Goal: Information Seeking & Learning: Learn about a topic

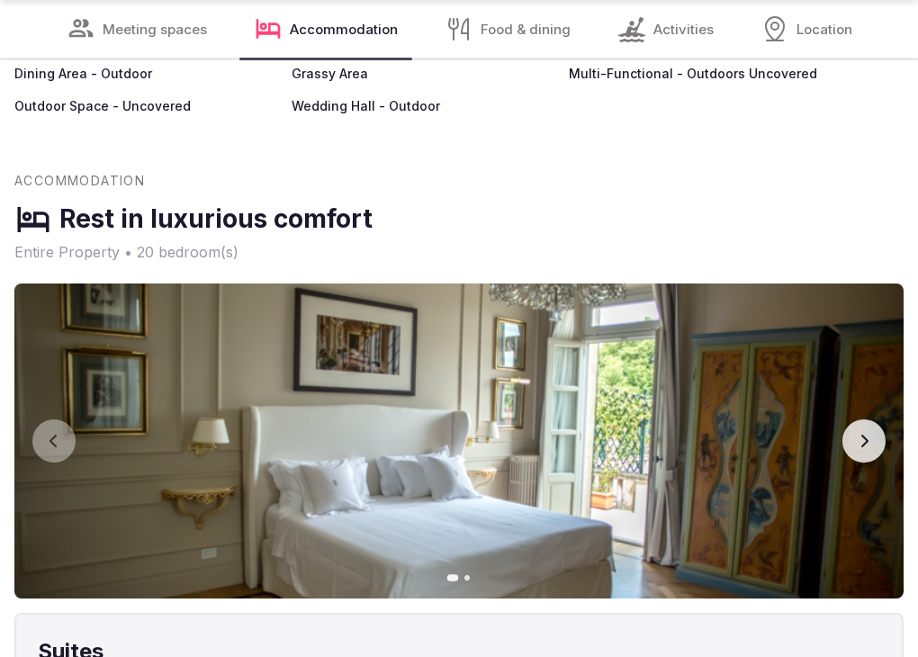
scroll to position [8405, 0]
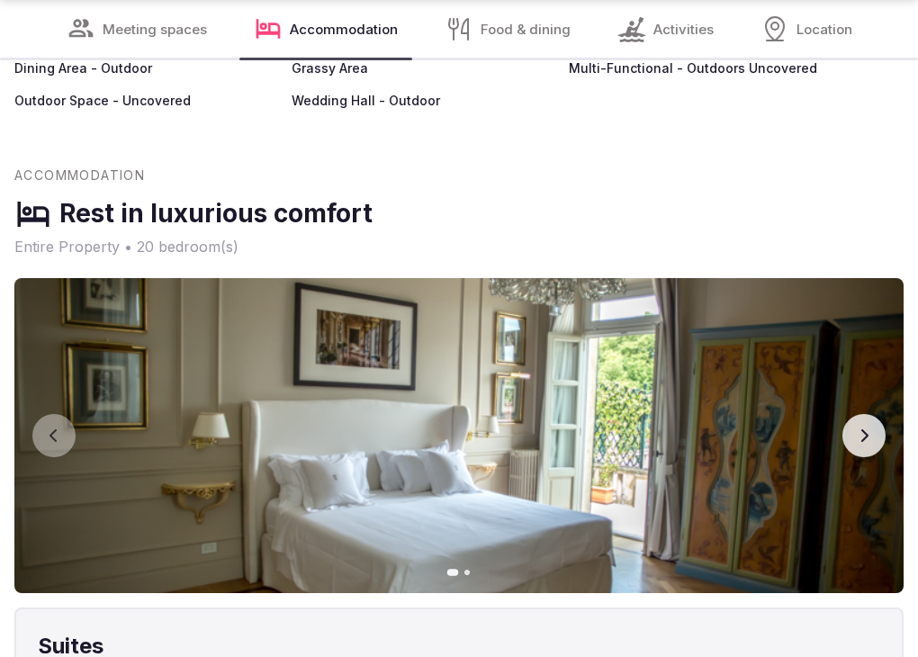
click at [857, 428] on icon "button" at bounding box center [864, 435] width 14 height 14
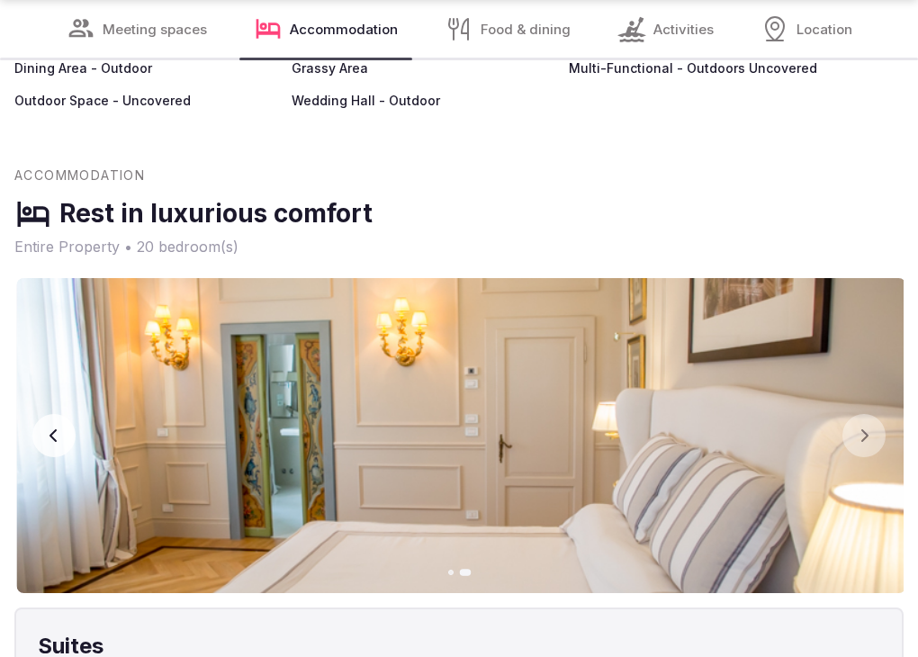
click at [886, 414] on img at bounding box center [461, 435] width 889 height 315
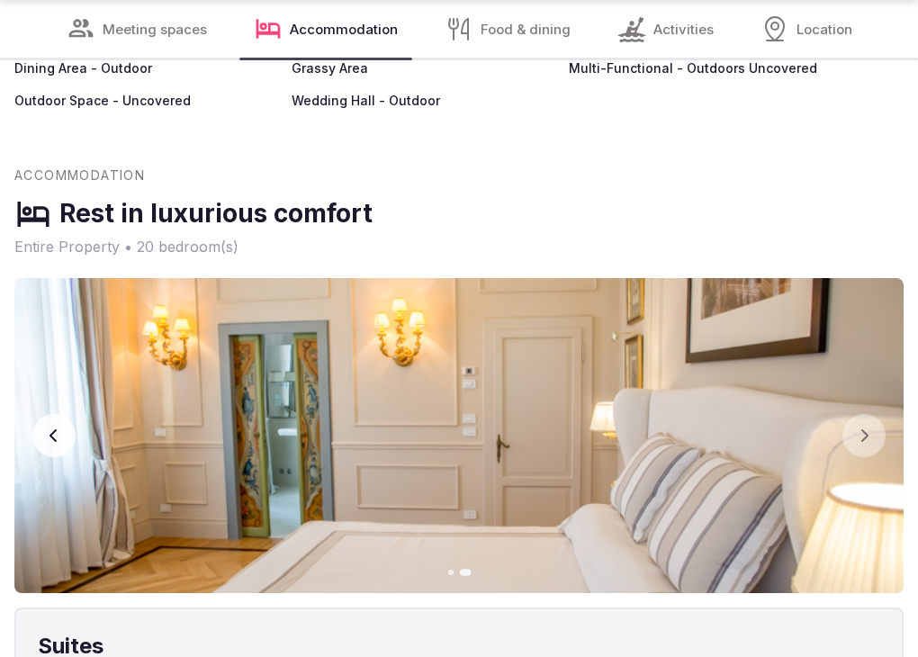
click at [860, 414] on img at bounding box center [458, 435] width 889 height 315
click at [858, 414] on img at bounding box center [458, 435] width 889 height 315
click at [883, 409] on img at bounding box center [458, 435] width 889 height 315
click at [888, 418] on img at bounding box center [458, 435] width 889 height 315
click at [876, 410] on img at bounding box center [458, 435] width 889 height 315
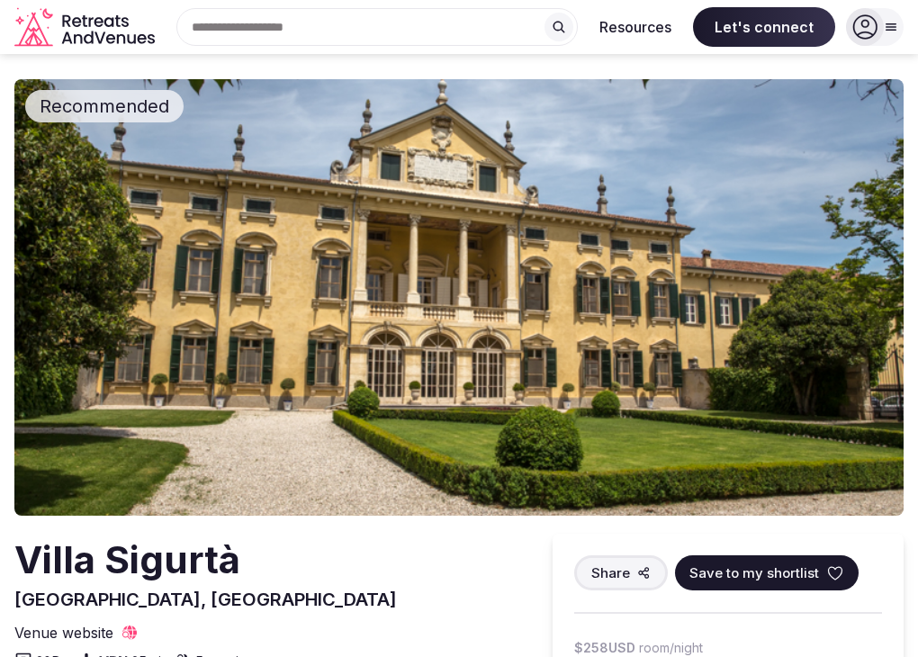
scroll to position [0, 0]
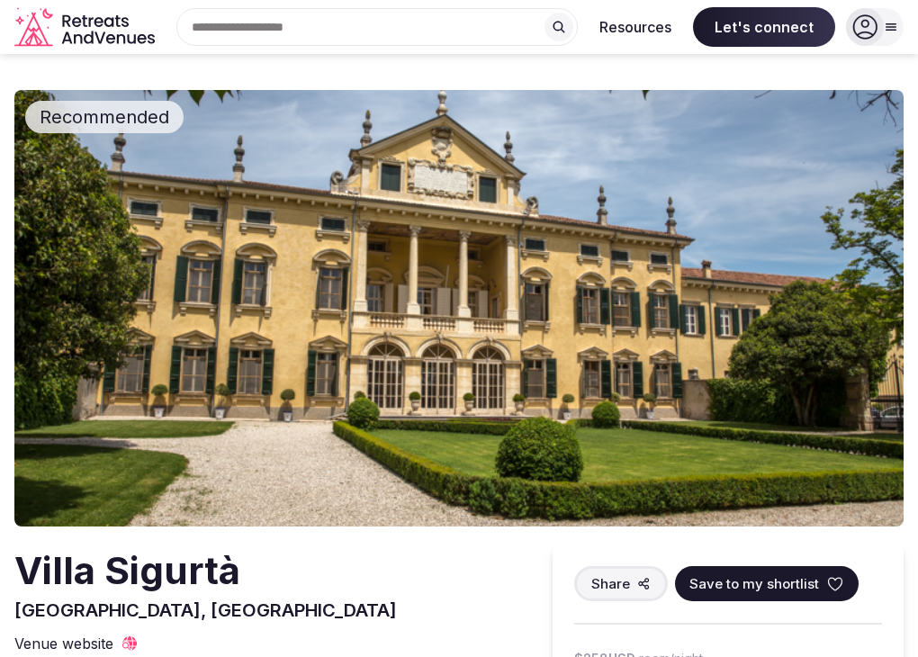
click at [738, 404] on img at bounding box center [458, 308] width 889 height 436
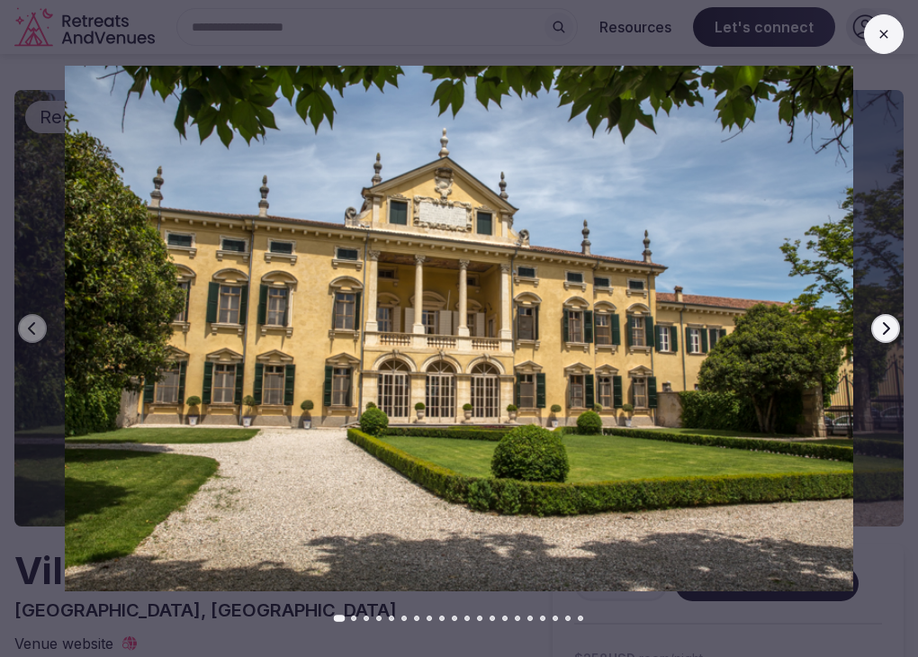
click at [895, 341] on img at bounding box center [459, 329] width 918 height 526
click at [864, 341] on img at bounding box center [459, 329] width 918 height 526
click at [897, 338] on img at bounding box center [459, 329] width 918 height 526
click at [893, 339] on button "Next slide" at bounding box center [885, 328] width 29 height 29
click at [888, 341] on button "Next slide" at bounding box center [885, 328] width 29 height 29
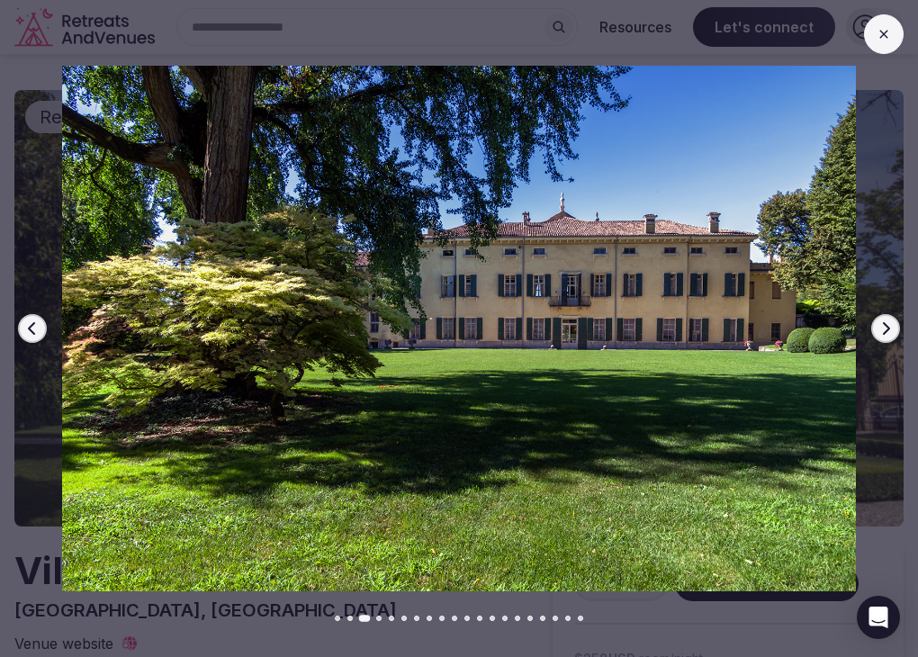
click at [888, 328] on icon "button" at bounding box center [886, 328] width 7 height 13
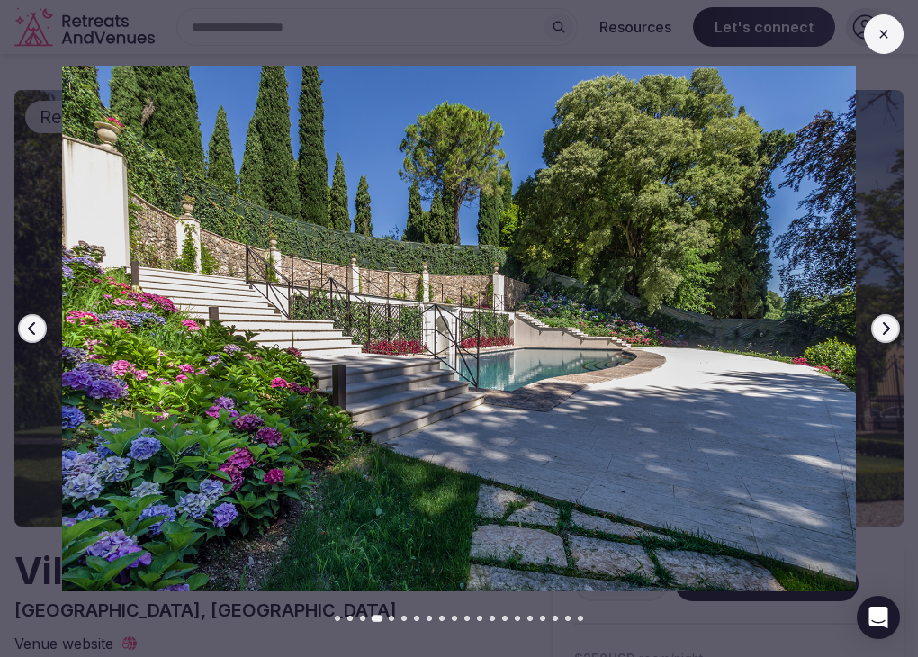
click at [888, 328] on icon "button" at bounding box center [886, 328] width 7 height 13
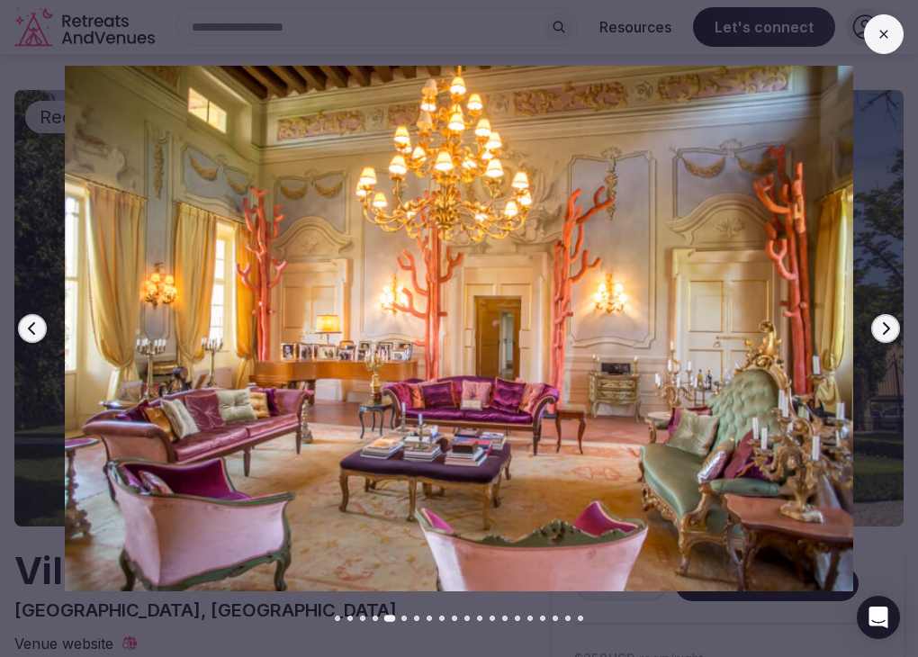
click at [888, 328] on icon "button" at bounding box center [886, 328] width 7 height 13
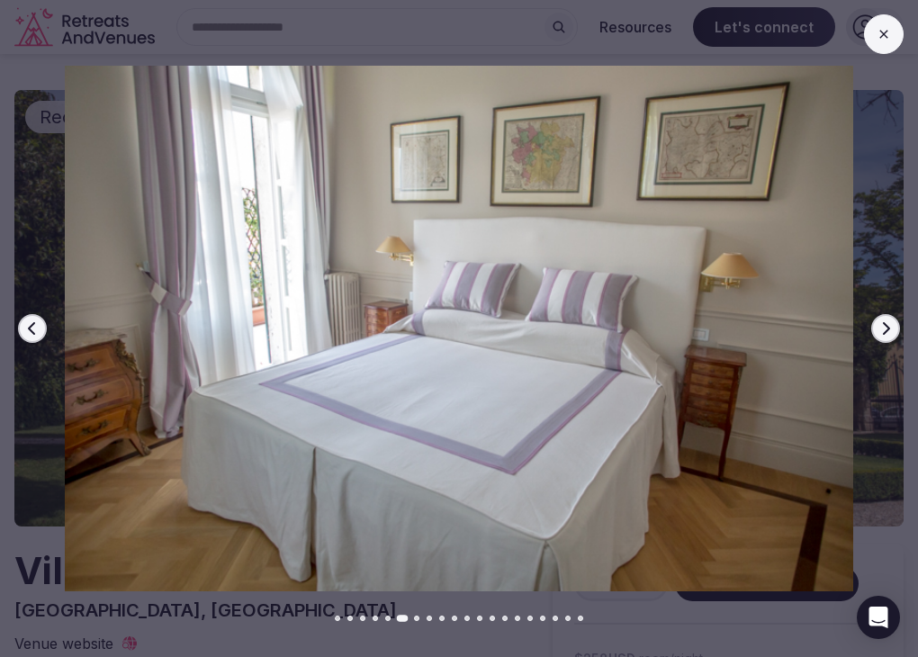
click at [888, 328] on icon "button" at bounding box center [886, 328] width 7 height 13
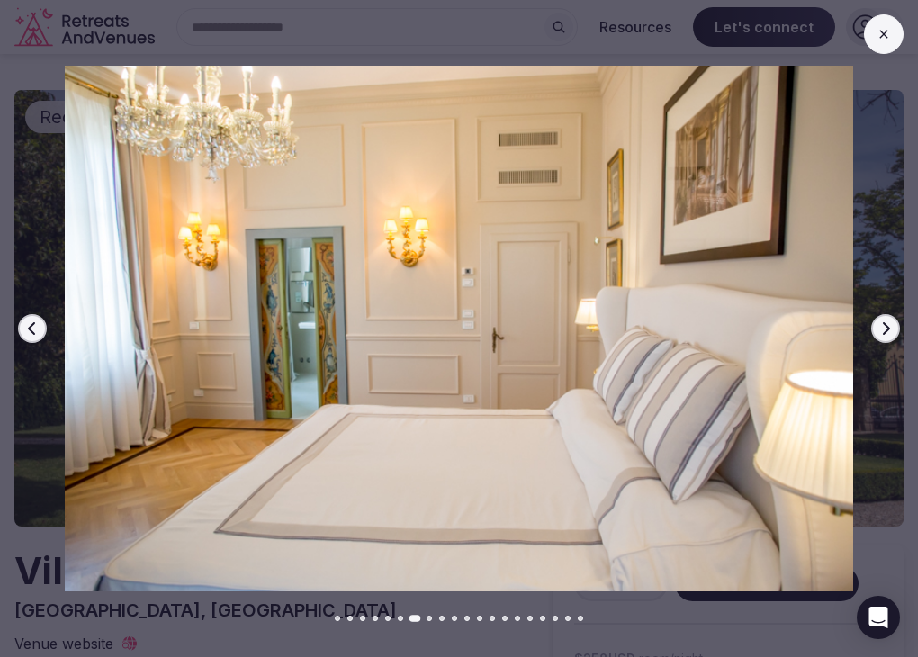
click at [888, 328] on icon "button" at bounding box center [886, 328] width 7 height 13
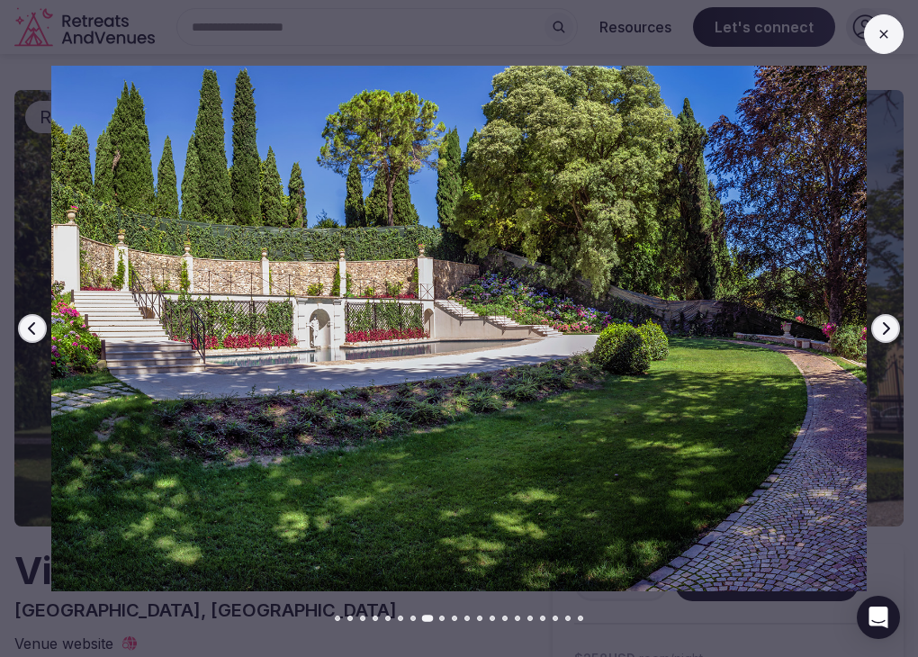
click at [888, 328] on icon "button" at bounding box center [886, 328] width 7 height 13
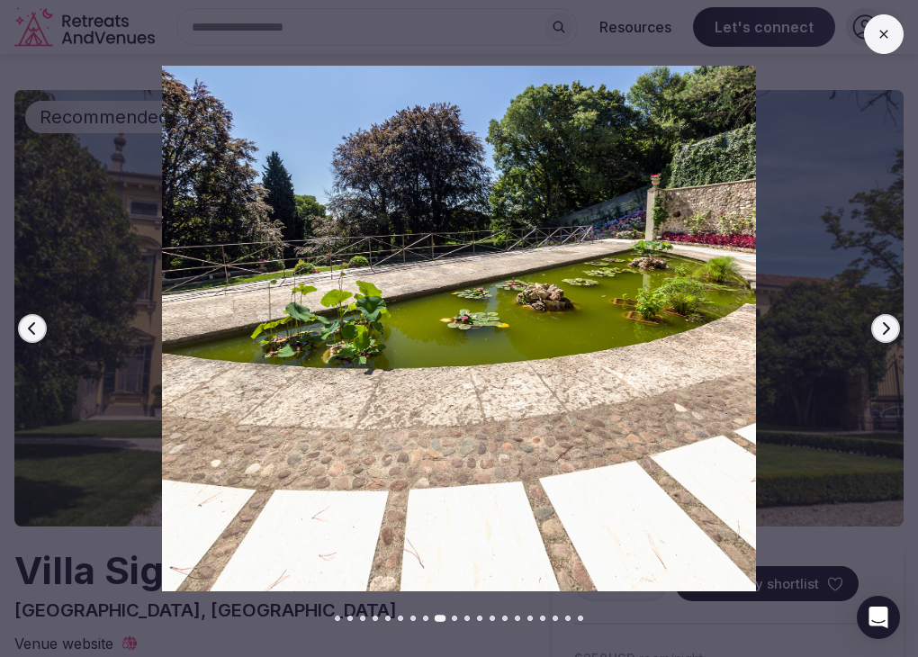
click at [888, 328] on icon "button" at bounding box center [886, 328] width 7 height 13
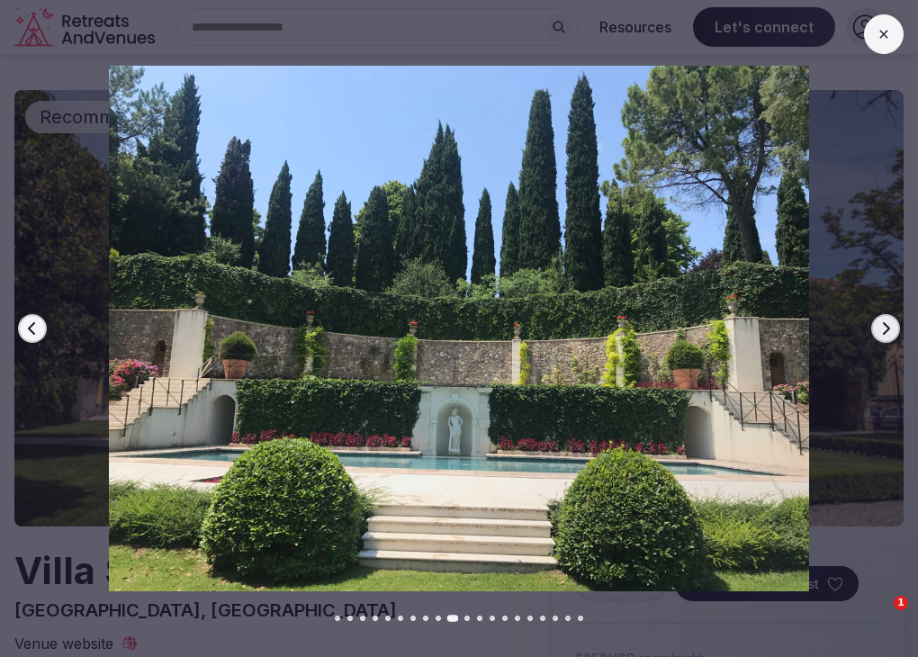
click at [888, 328] on icon "button" at bounding box center [886, 328] width 7 height 13
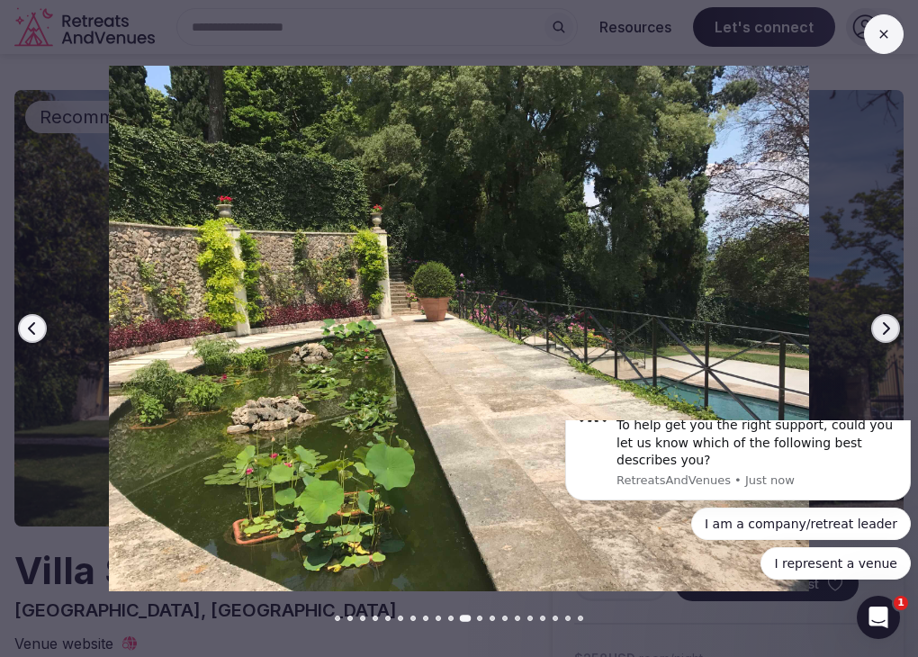
click at [888, 328] on icon "button" at bounding box center [886, 328] width 7 height 13
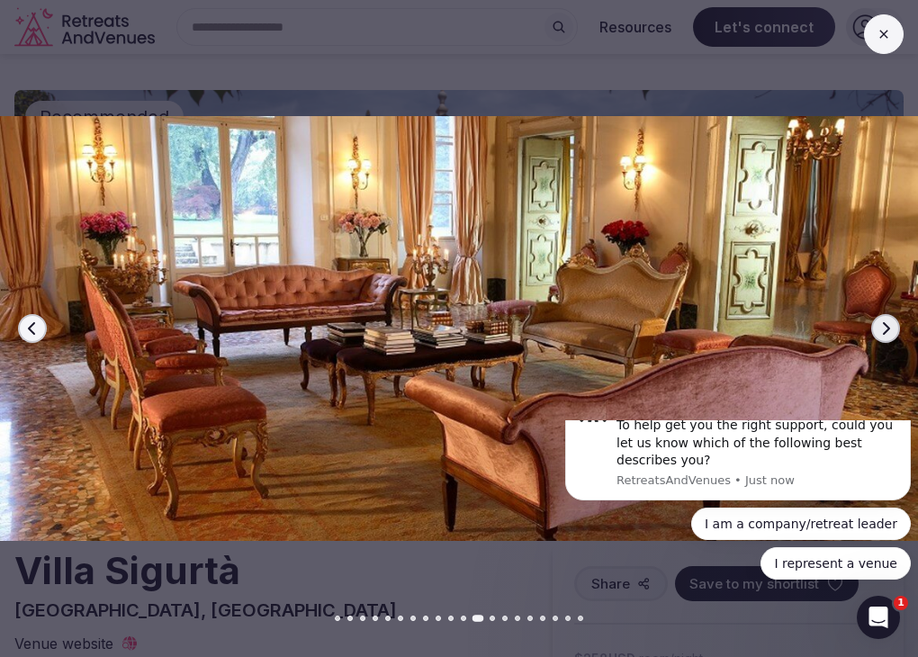
click at [888, 328] on icon "button" at bounding box center [886, 328] width 7 height 13
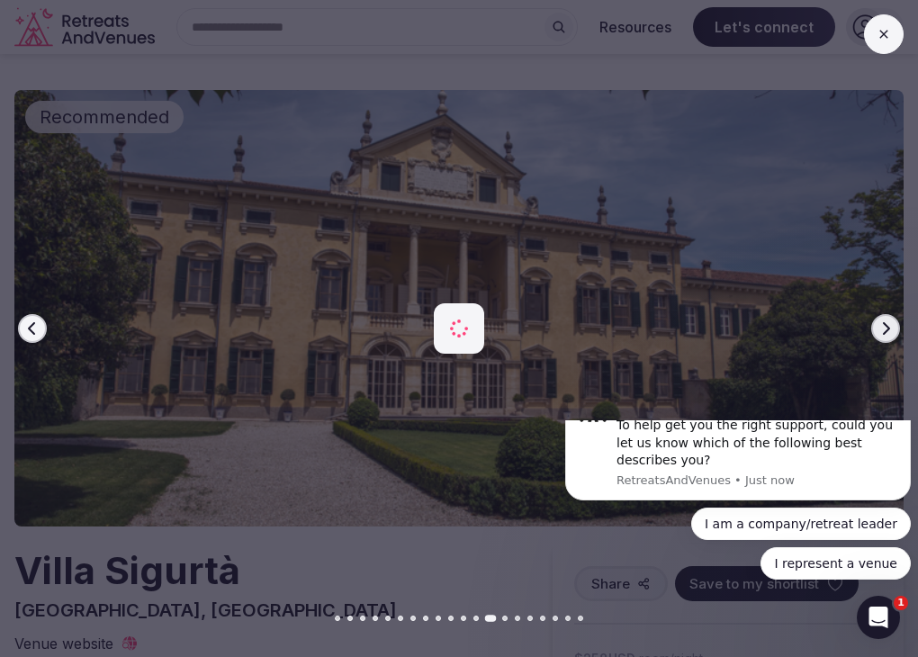
click at [888, 328] on icon "button" at bounding box center [886, 328] width 7 height 13
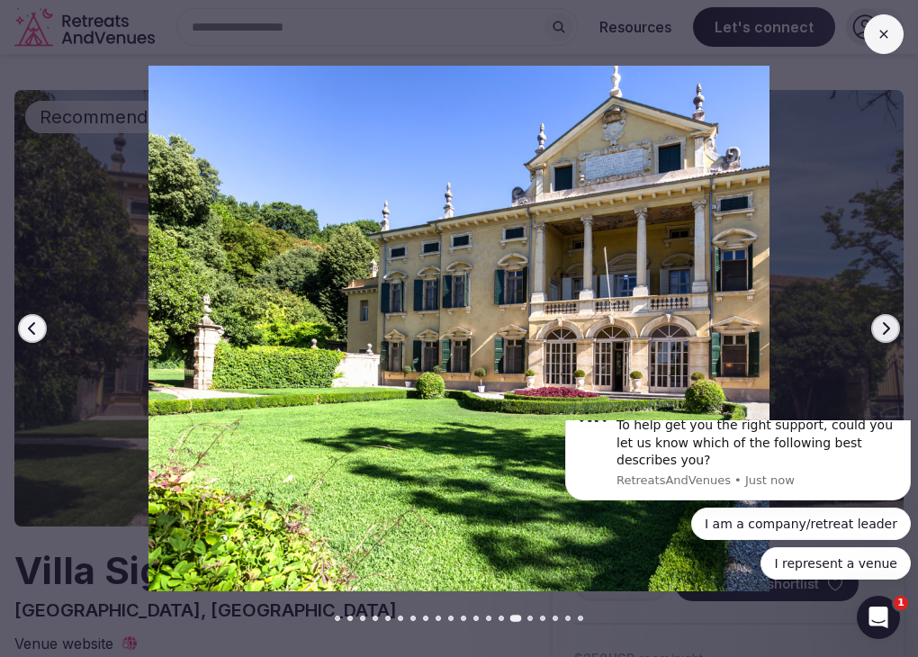
click at [888, 328] on icon "button" at bounding box center [886, 328] width 7 height 13
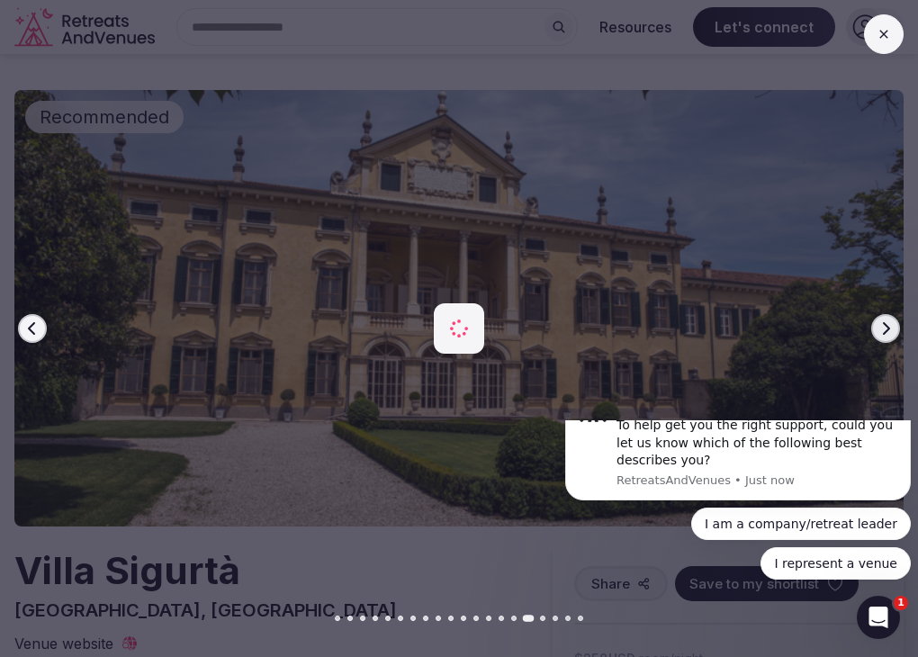
click at [888, 328] on icon "button" at bounding box center [886, 328] width 7 height 13
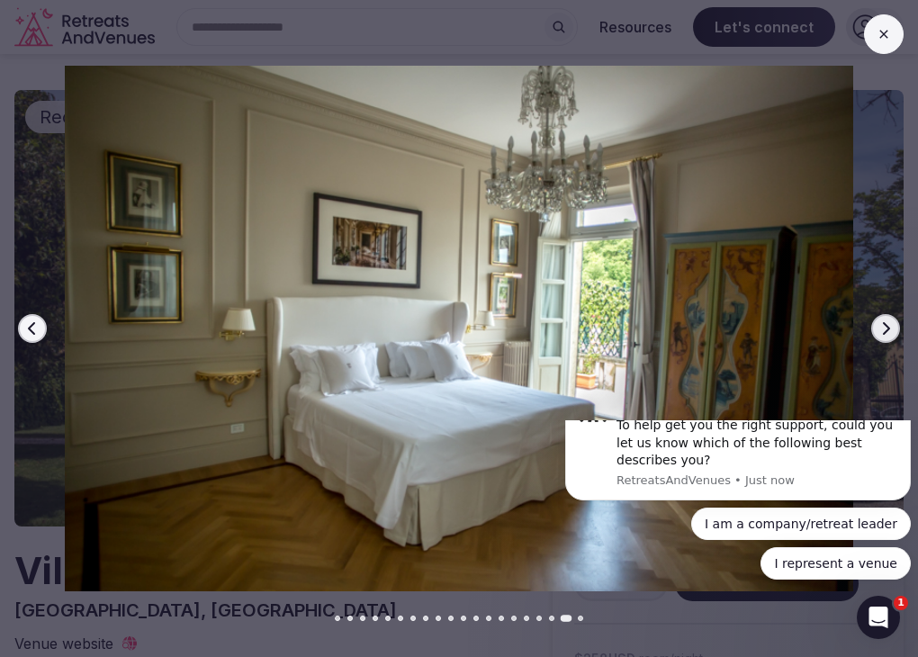
click at [888, 328] on icon "button" at bounding box center [886, 328] width 7 height 13
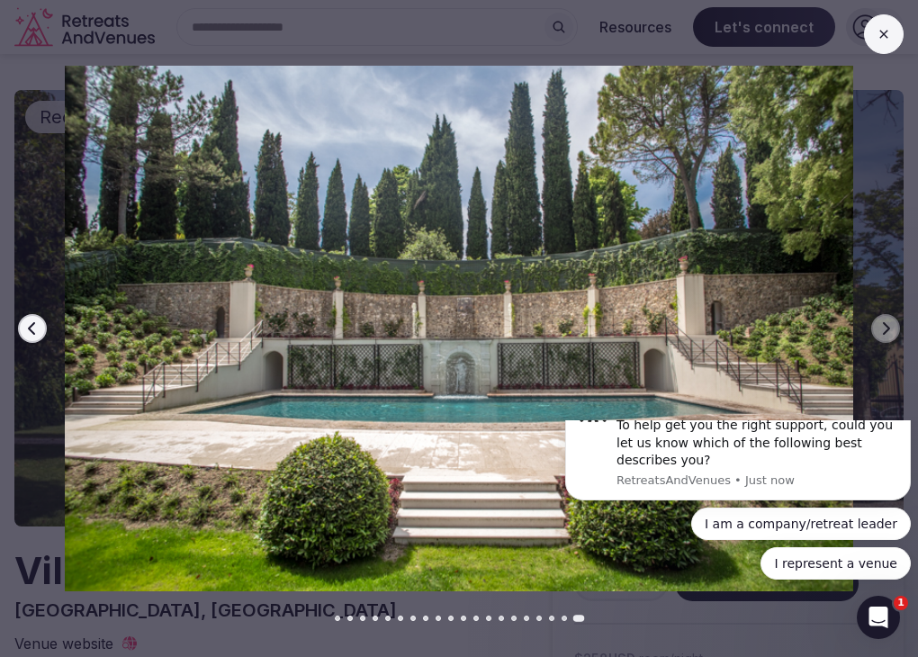
click at [888, 45] on button at bounding box center [884, 34] width 40 height 40
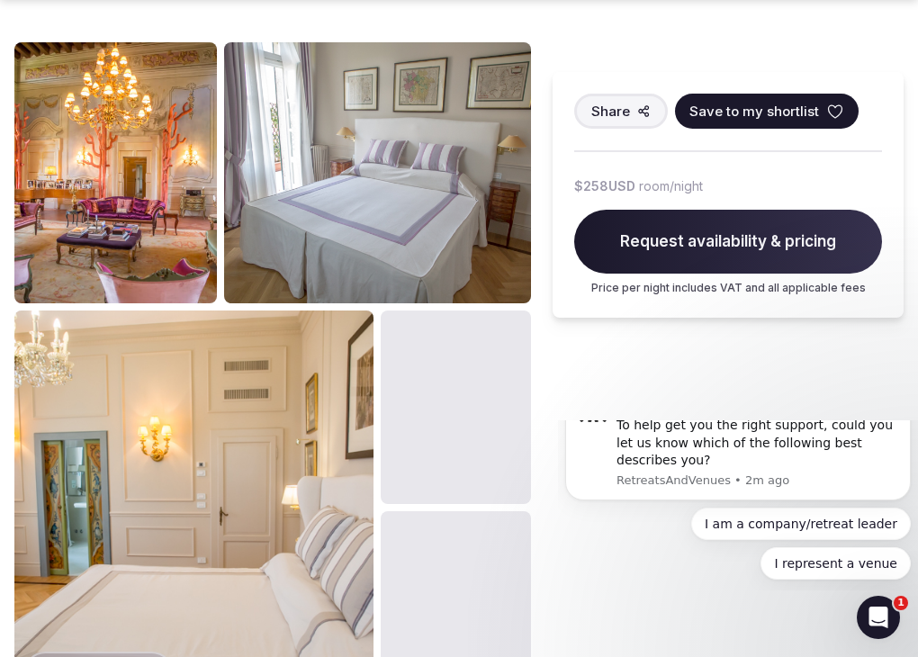
scroll to position [1261, 0]
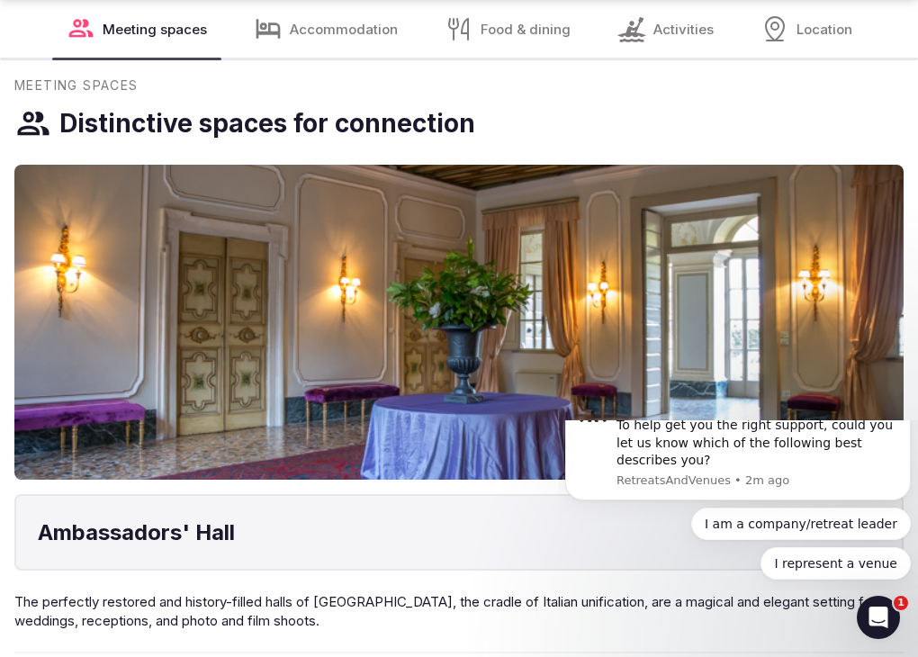
scroll to position [2107, 0]
